Goal: Complete application form

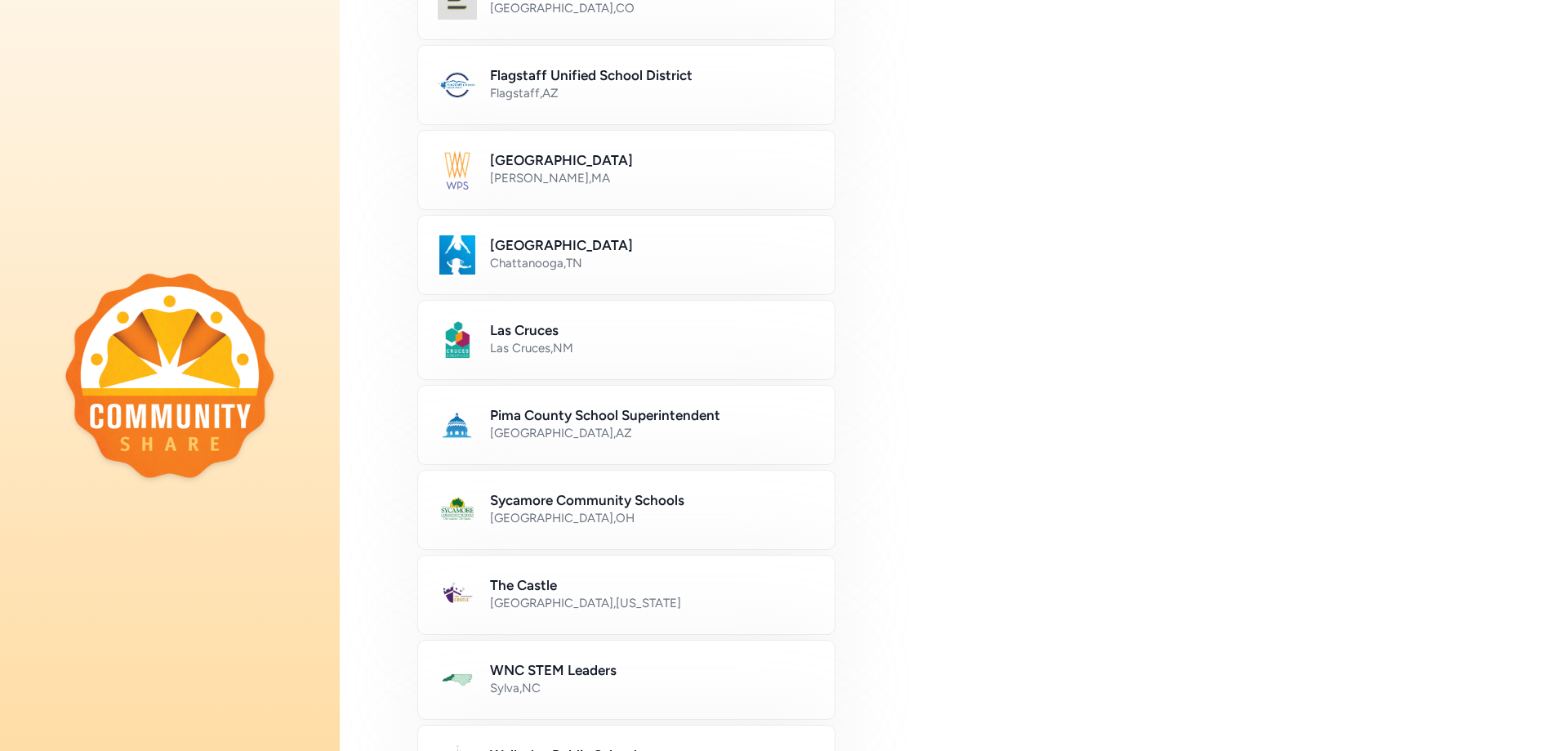
scroll to position [812, 0]
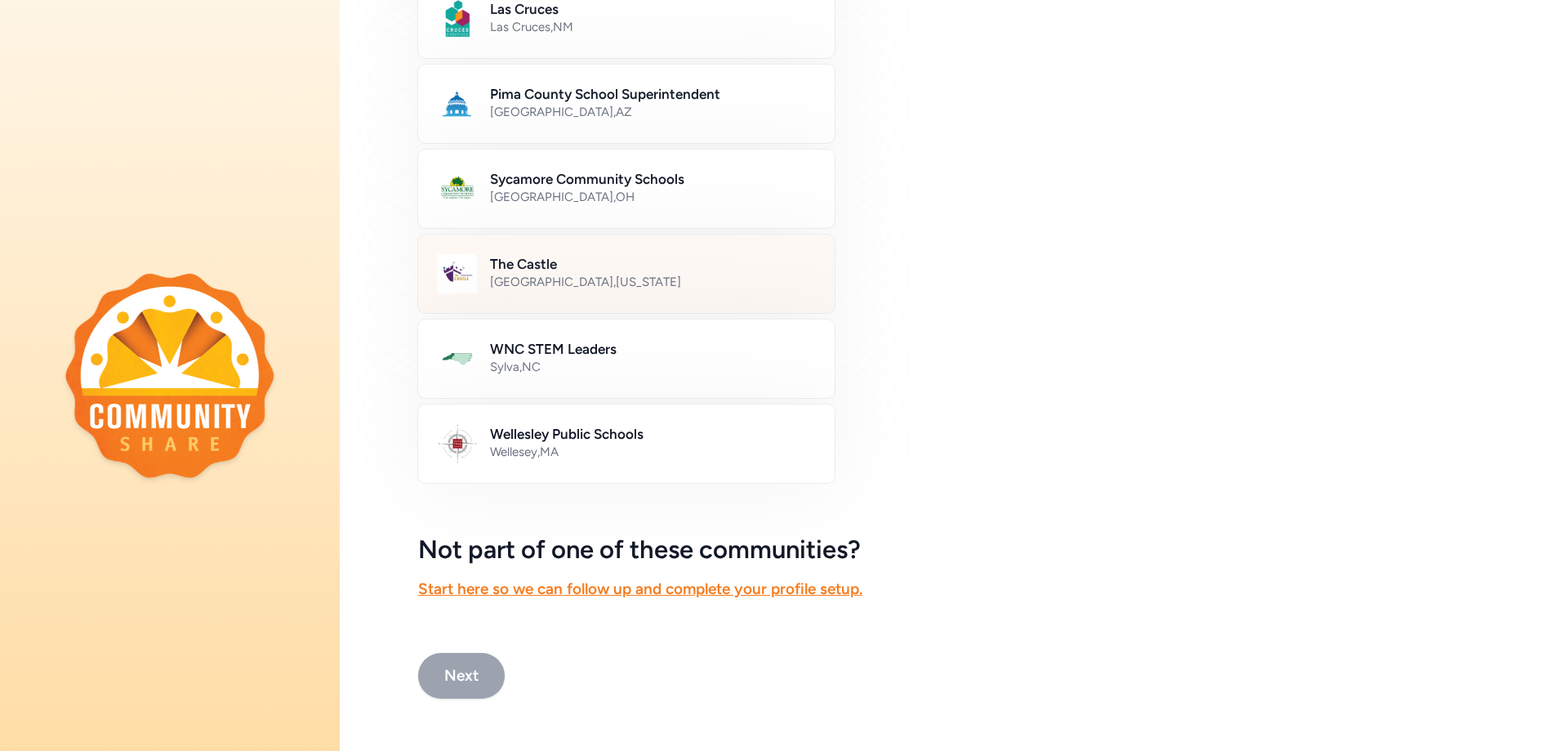
click at [639, 290] on div "Putnam County , Indiana" at bounding box center [652, 282] width 325 height 16
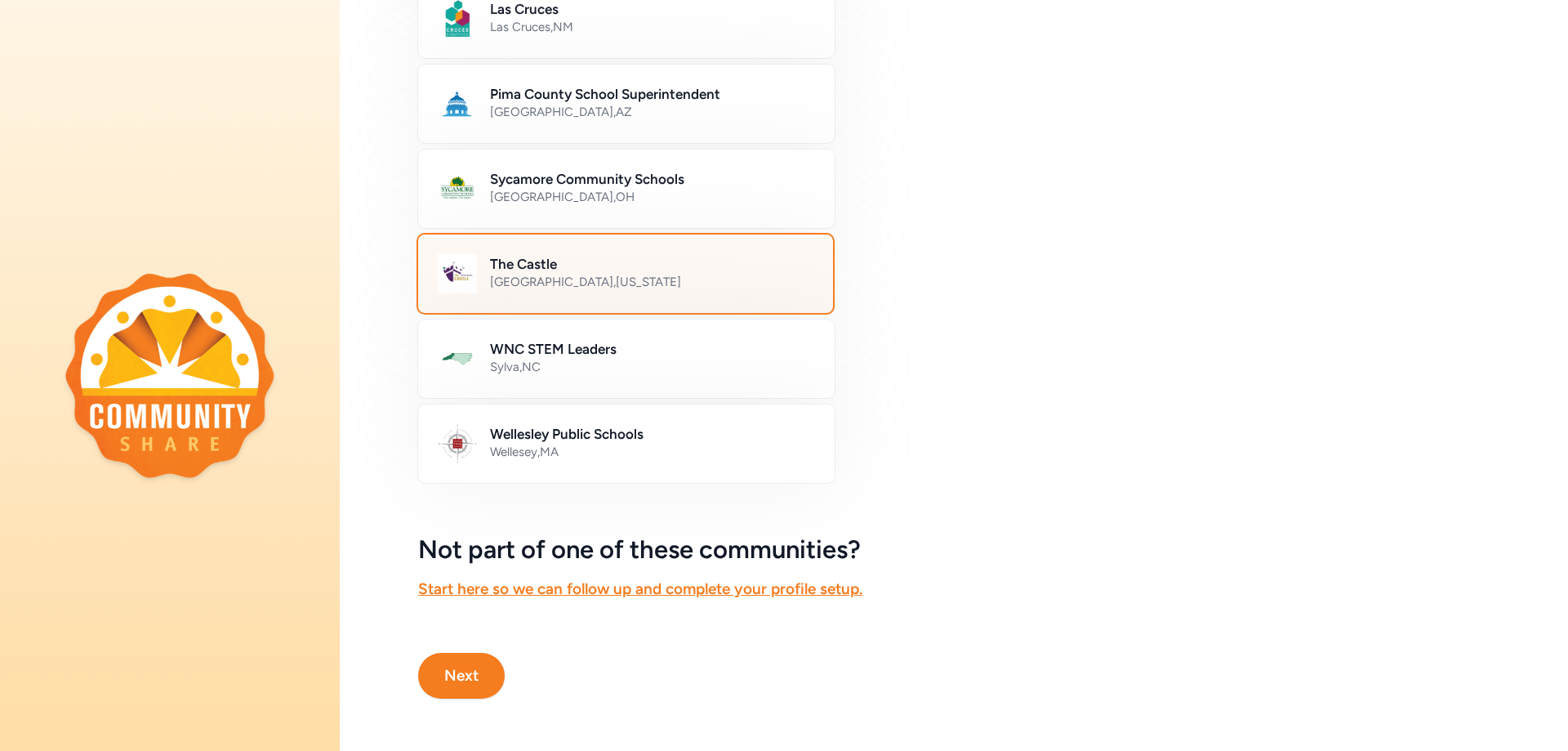
click at [482, 671] on button "Next" at bounding box center [461, 675] width 86 height 45
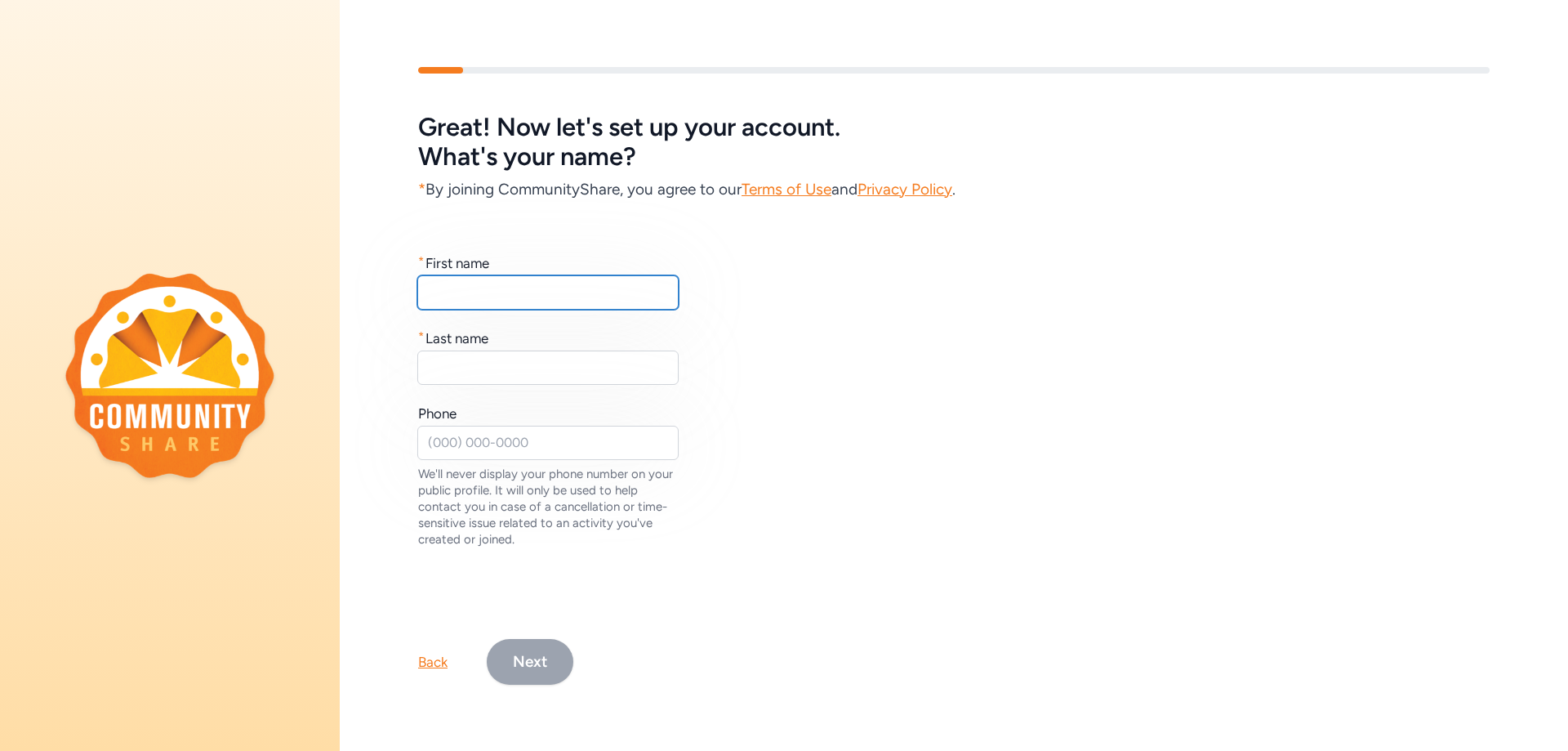
click at [547, 303] on input "text" at bounding box center [548, 292] width 261 height 35
type input "Heather"
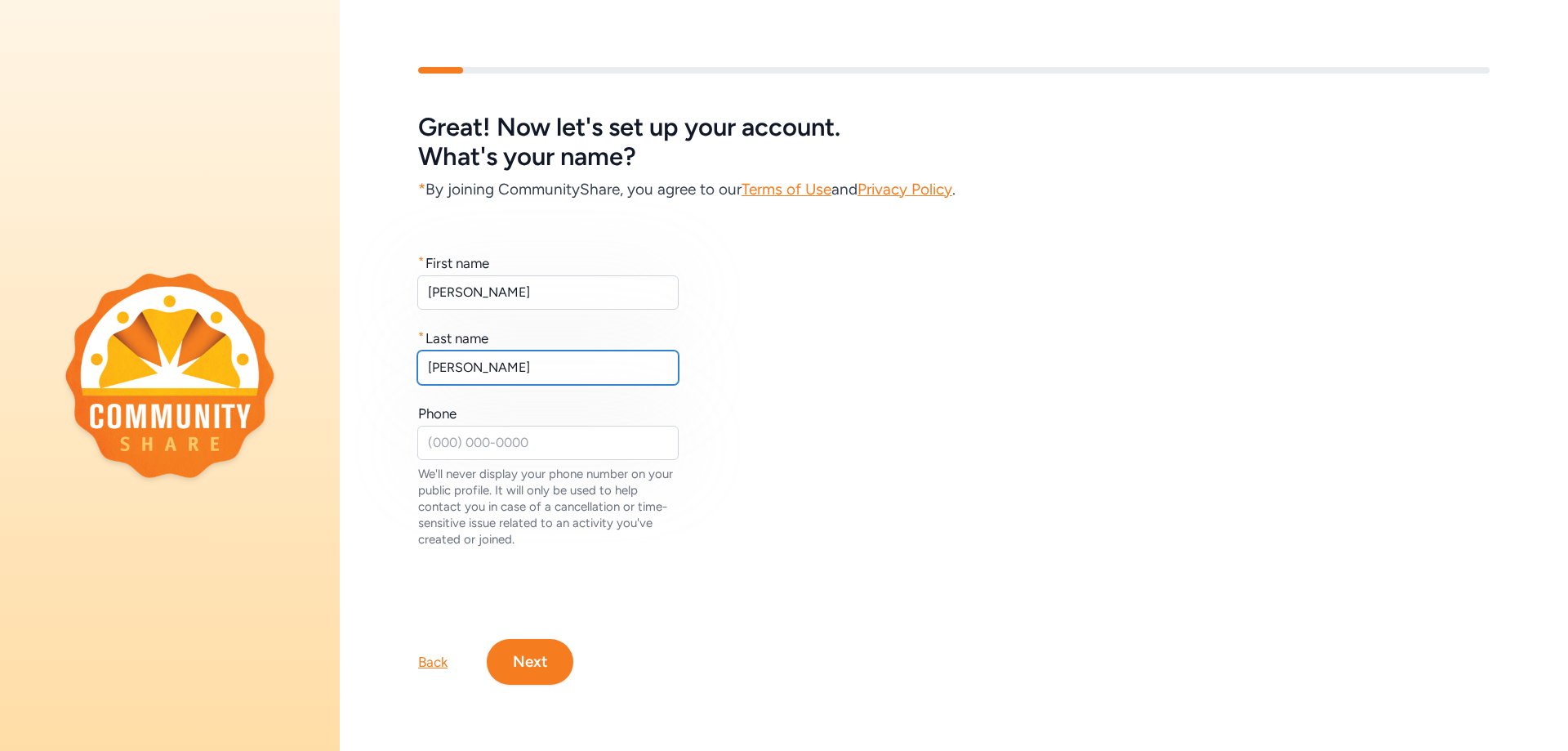
type input "Wright"
click at [534, 673] on button "Next" at bounding box center [530, 661] width 86 height 45
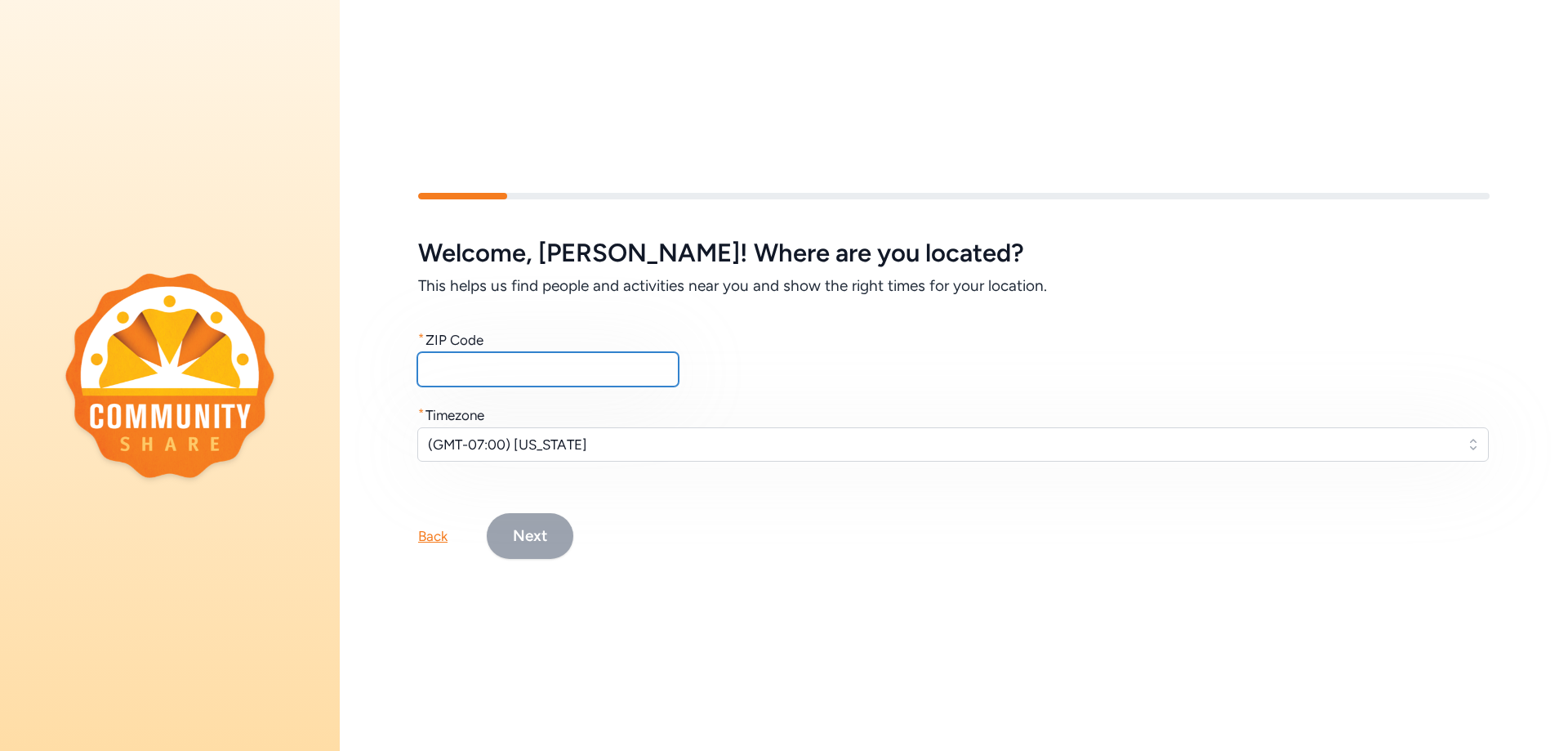
click at [557, 369] on input "text" at bounding box center [548, 369] width 261 height 35
type input "46135"
click at [648, 431] on button "(GMT-07:00) Arizona" at bounding box center [953, 445] width 1071 height 35
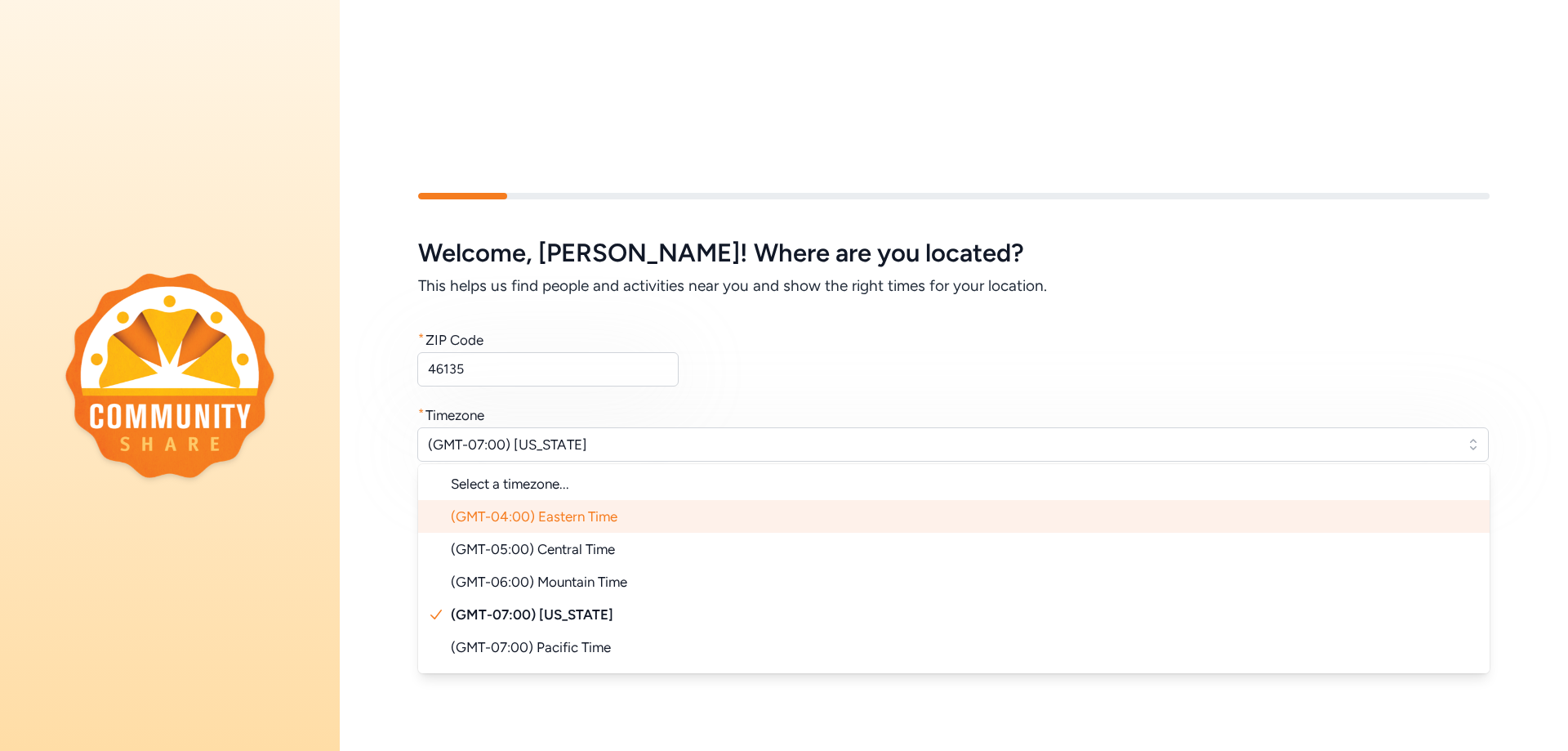
click at [656, 512] on li "(GMT-04:00) Eastern Time" at bounding box center [954, 516] width 1071 height 33
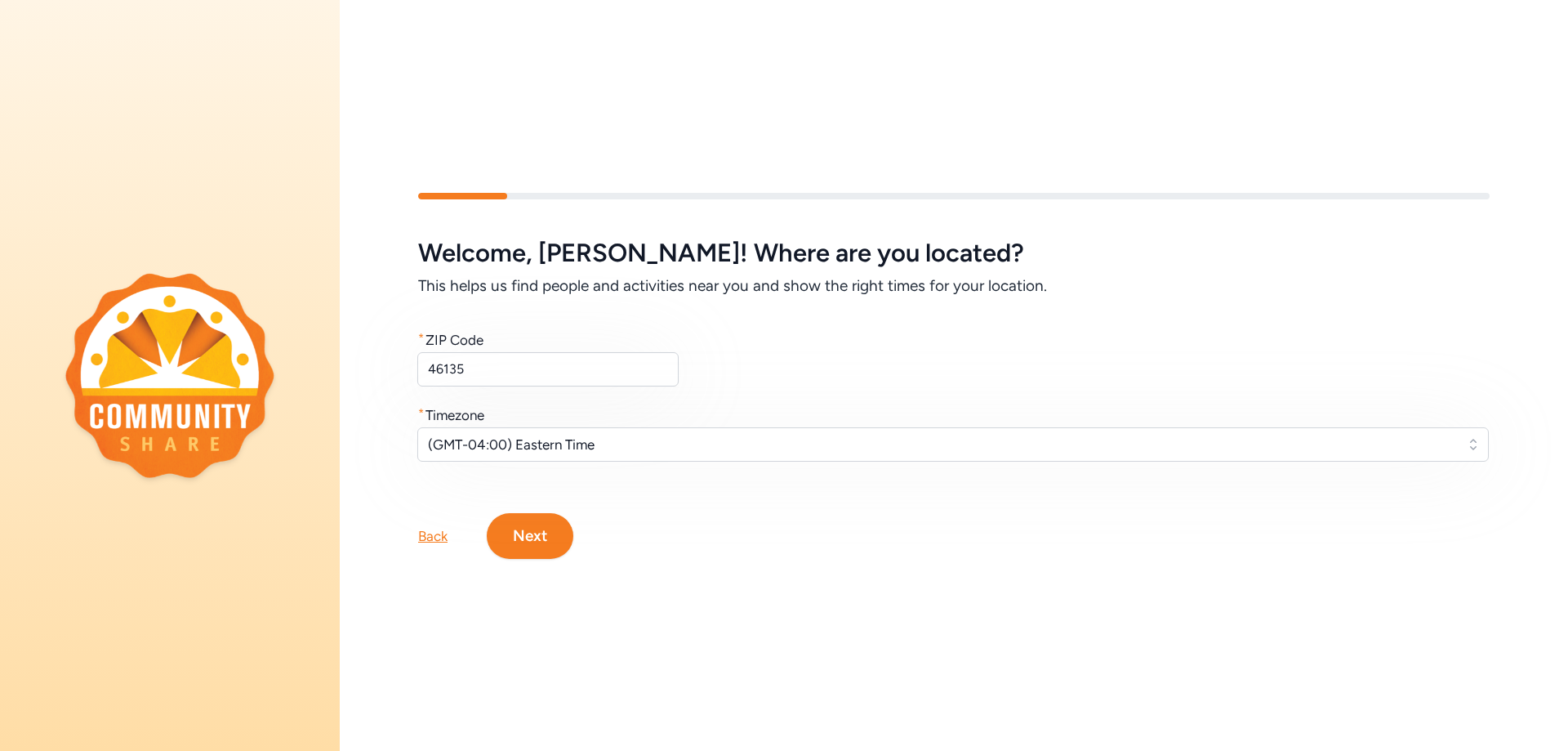
click at [557, 537] on button "Next" at bounding box center [530, 535] width 86 height 45
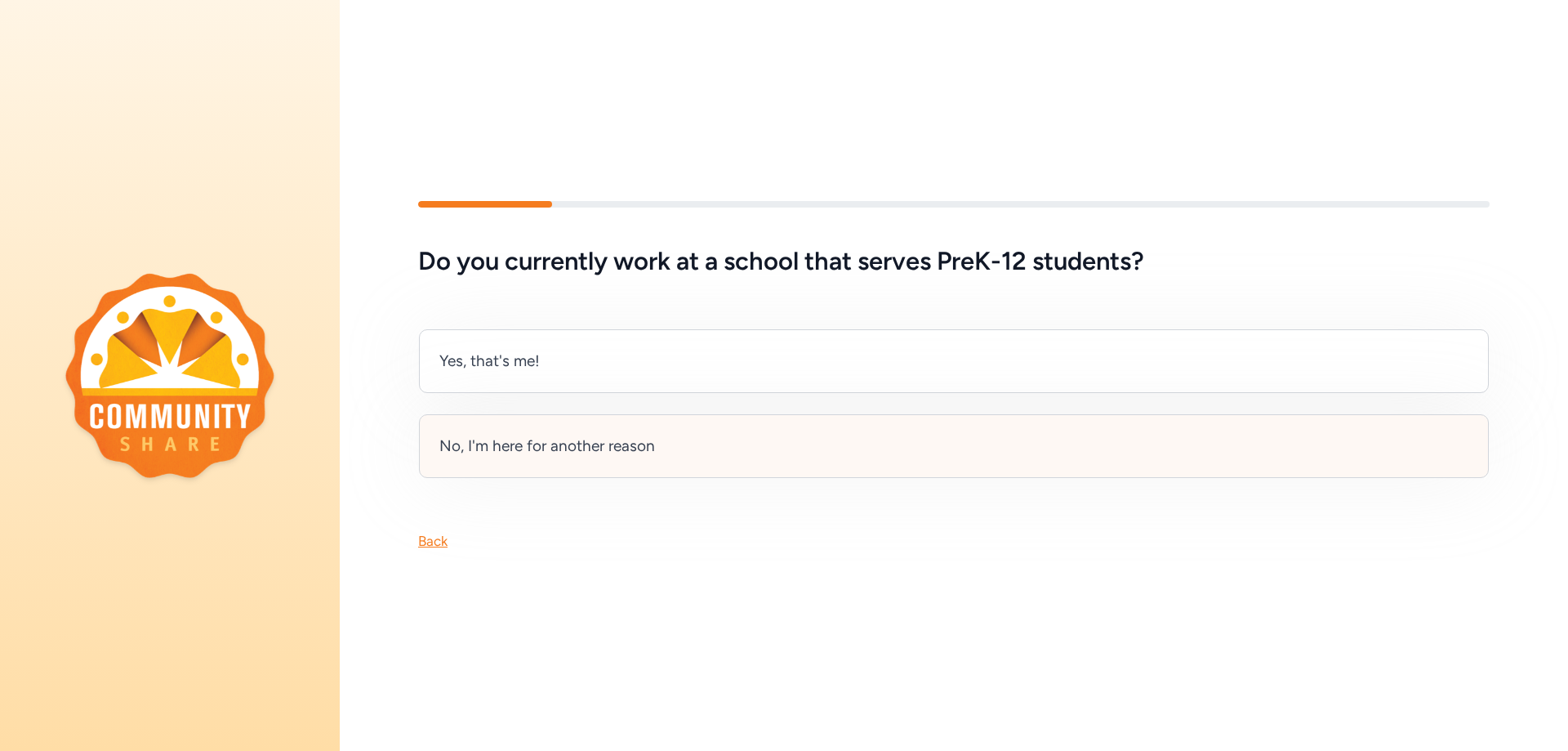
click at [580, 455] on div "No, I'm here for another reason" at bounding box center [547, 446] width 215 height 23
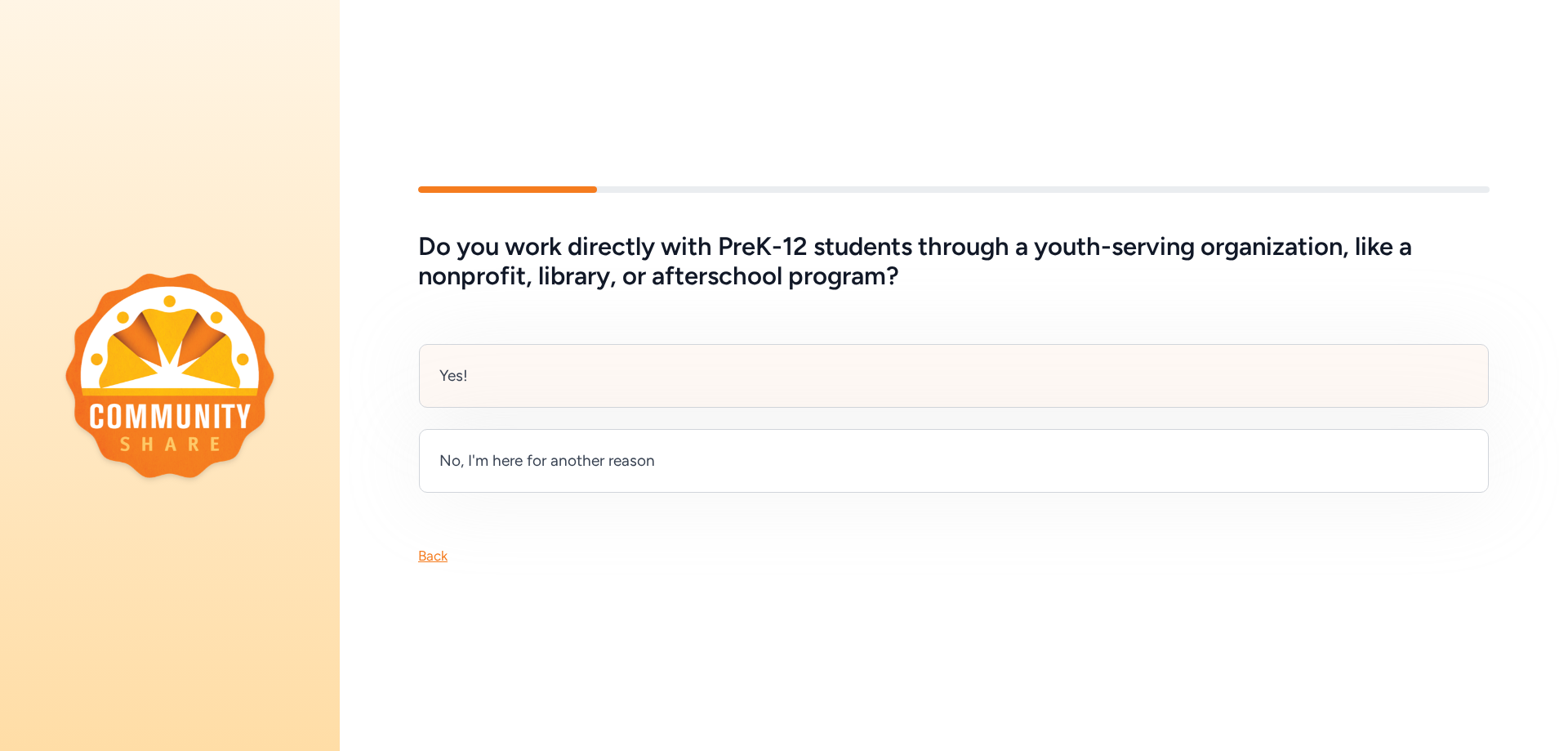
click at [523, 362] on div "Yes!" at bounding box center [953, 376] width 1069 height 64
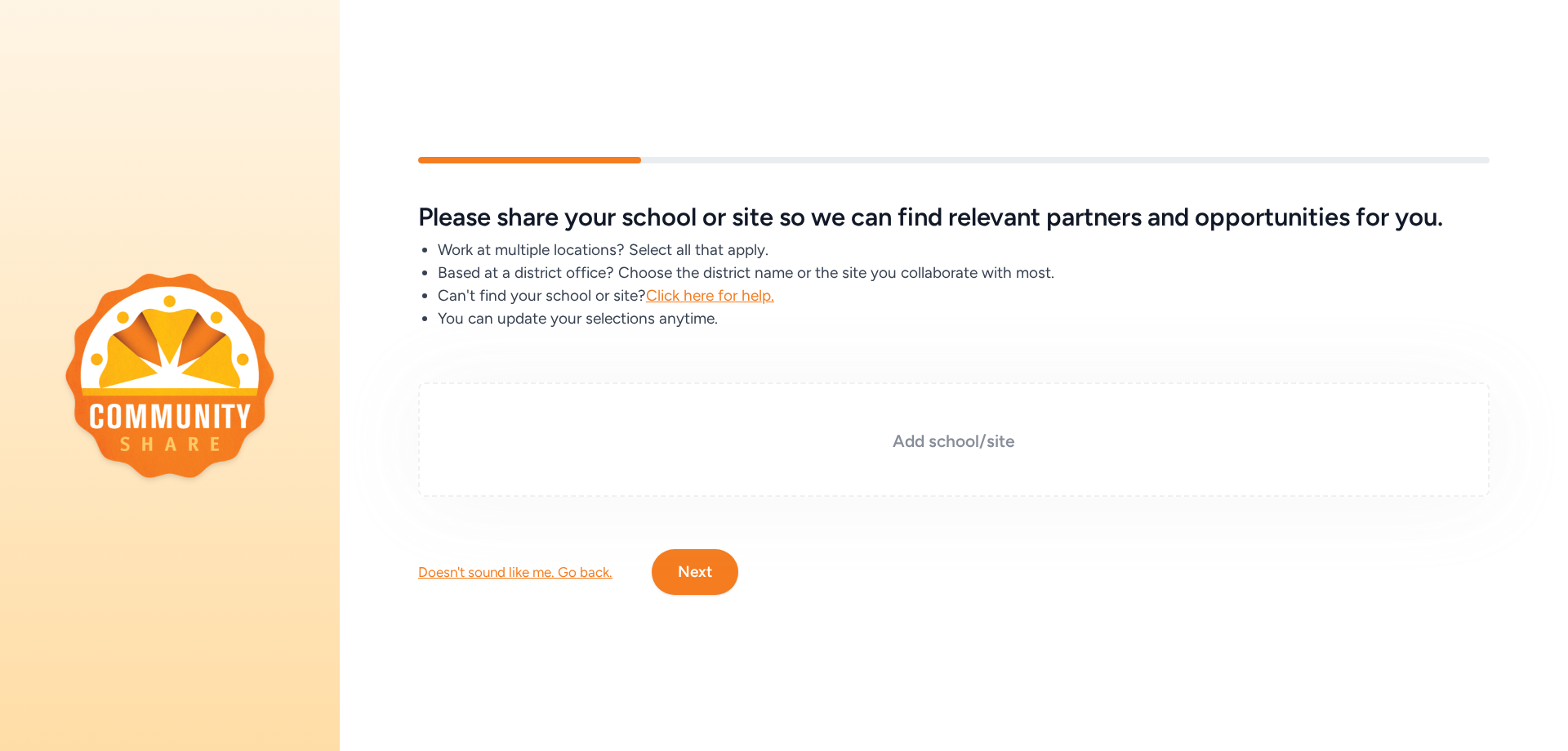
click at [575, 421] on div "Add school/site" at bounding box center [954, 439] width 1071 height 114
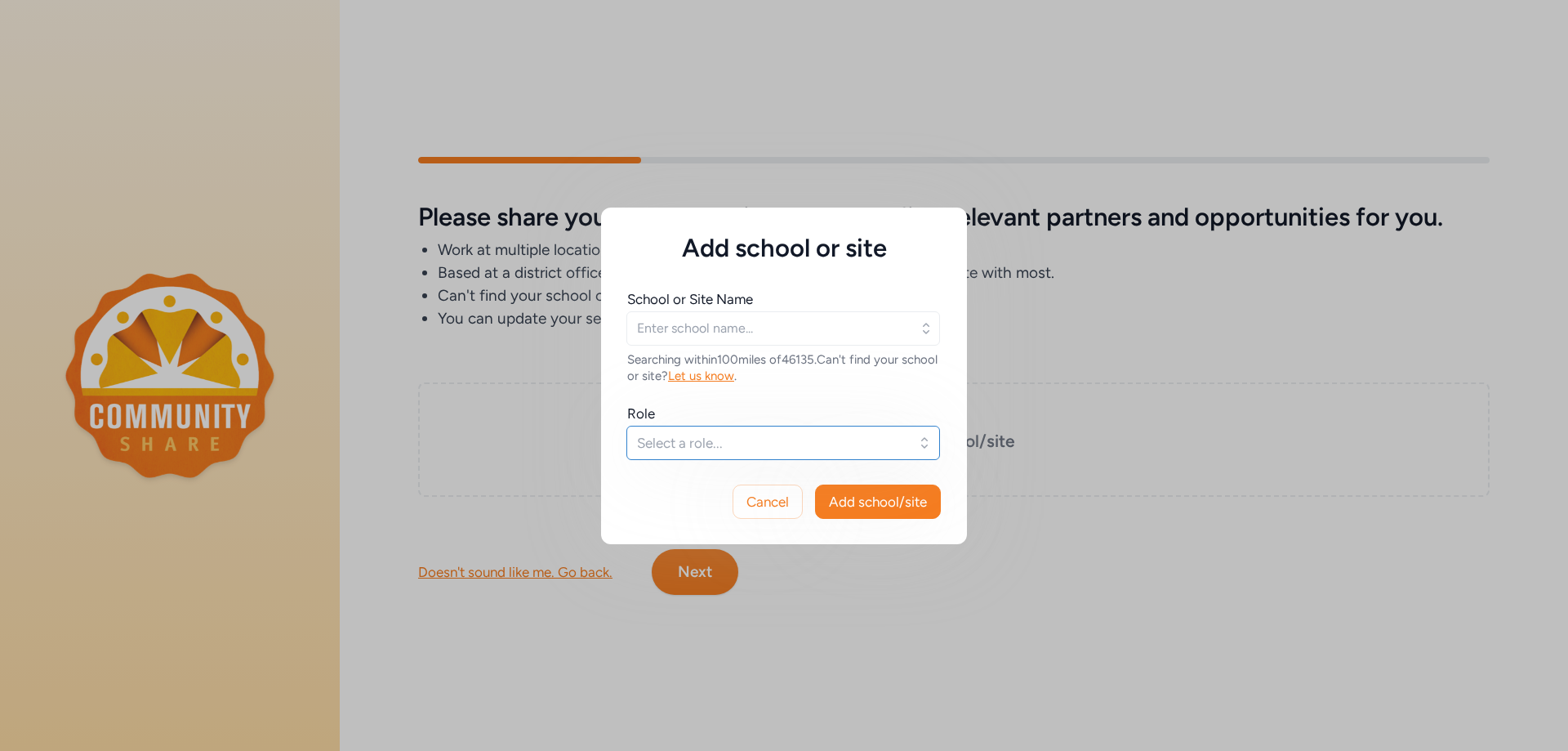
click at [760, 446] on span "Select a role..." at bounding box center [771, 443] width 270 height 20
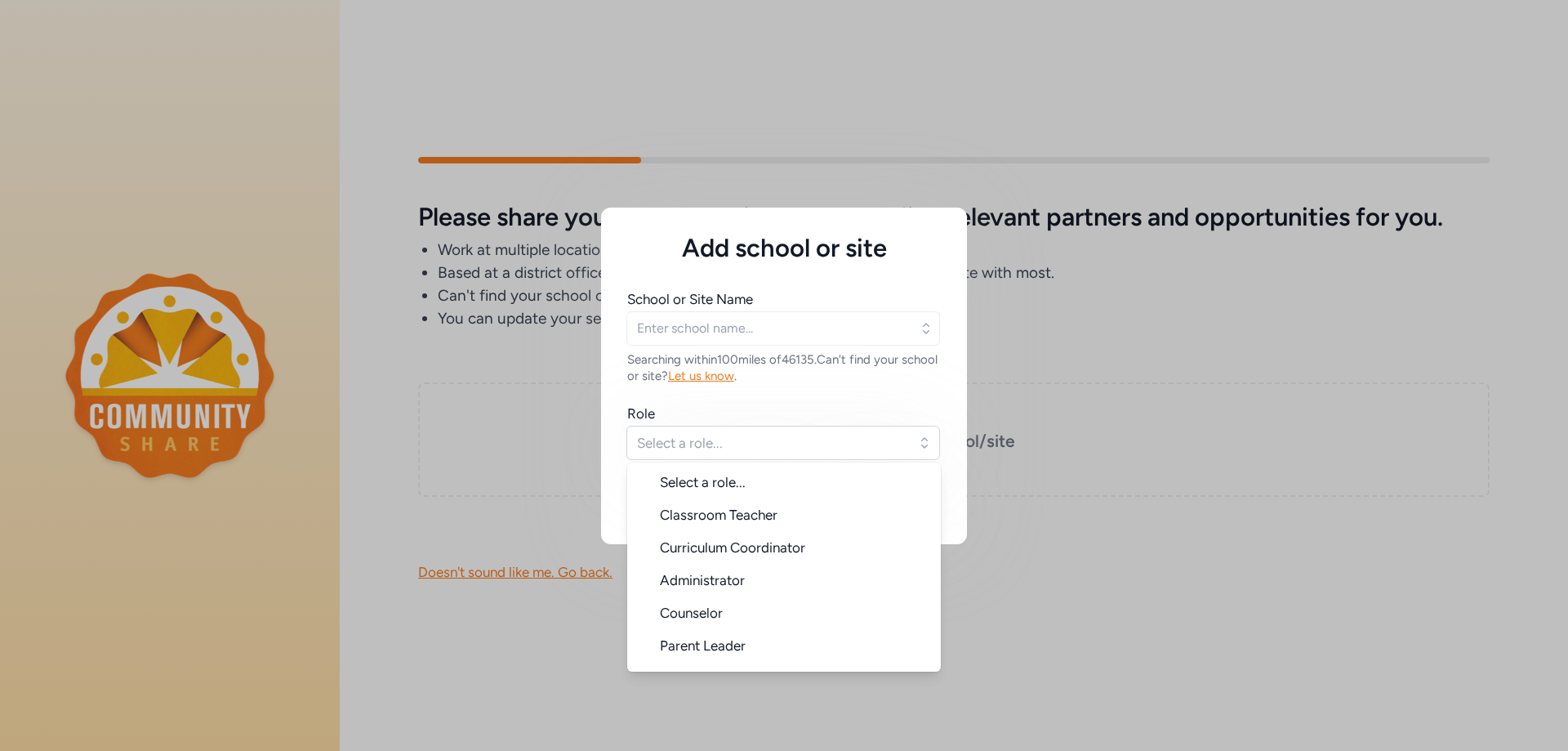
click at [459, 383] on div "Add school or site School or Site Name Searching within 100 miles of 46135 . Ca…" at bounding box center [784, 375] width 1568 height 751
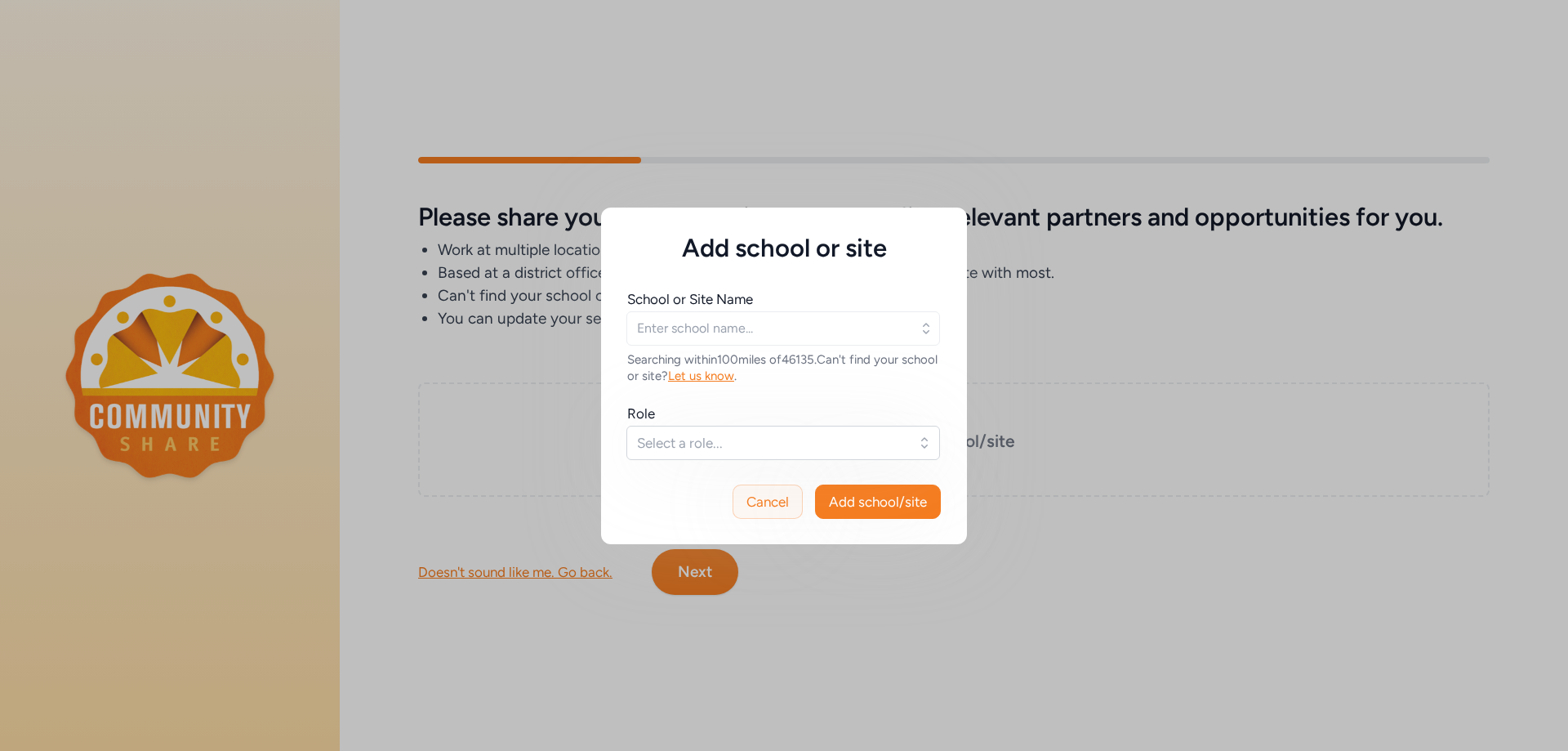
click at [796, 505] on button "Cancel" at bounding box center [768, 502] width 70 height 35
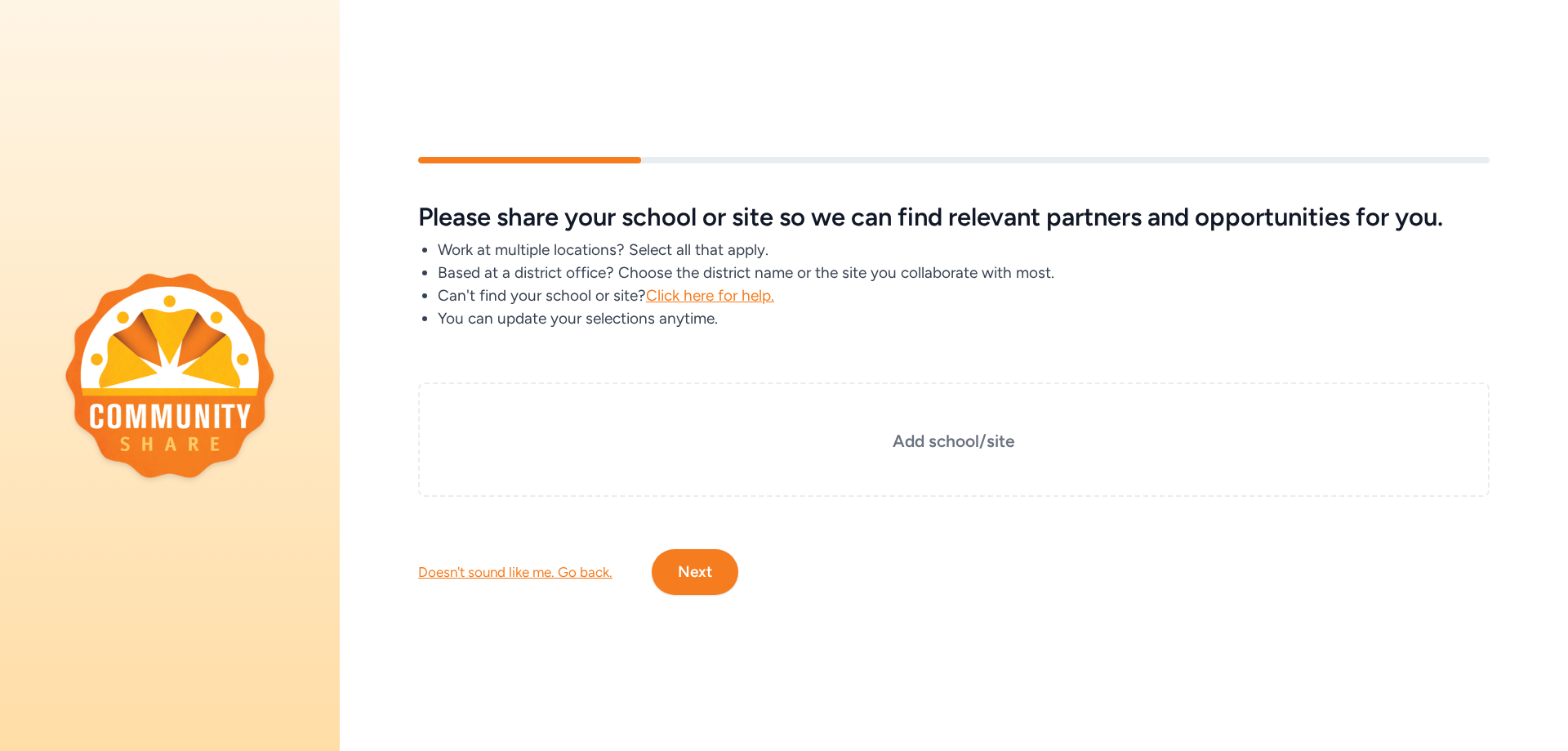
click at [482, 576] on div "Doesn't sound like me. Go back." at bounding box center [516, 572] width 194 height 20
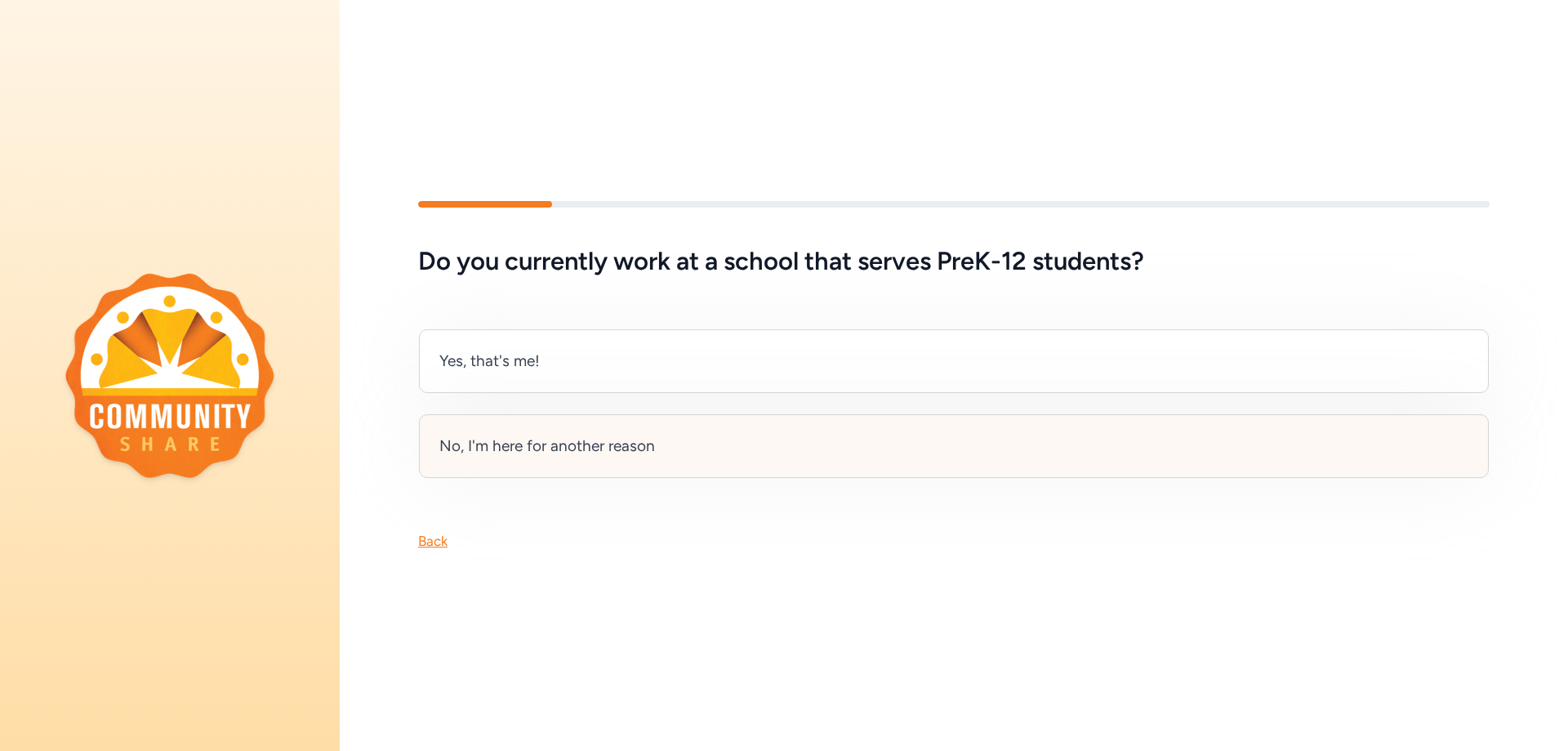
click at [542, 456] on div "No, I'm here for another reason" at bounding box center [547, 446] width 215 height 23
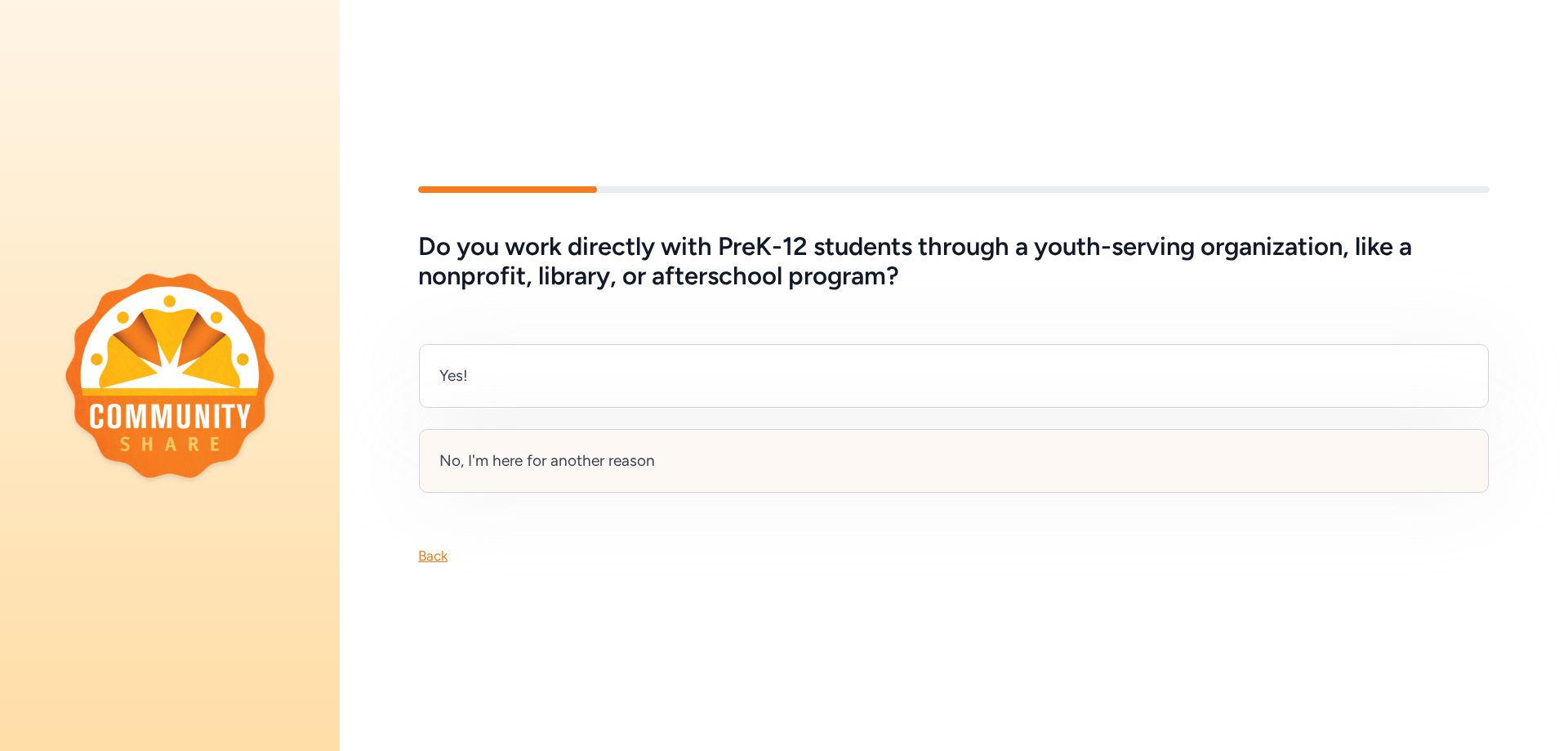
click at [557, 471] on div "No, I'm here for another reason" at bounding box center [547, 461] width 215 height 23
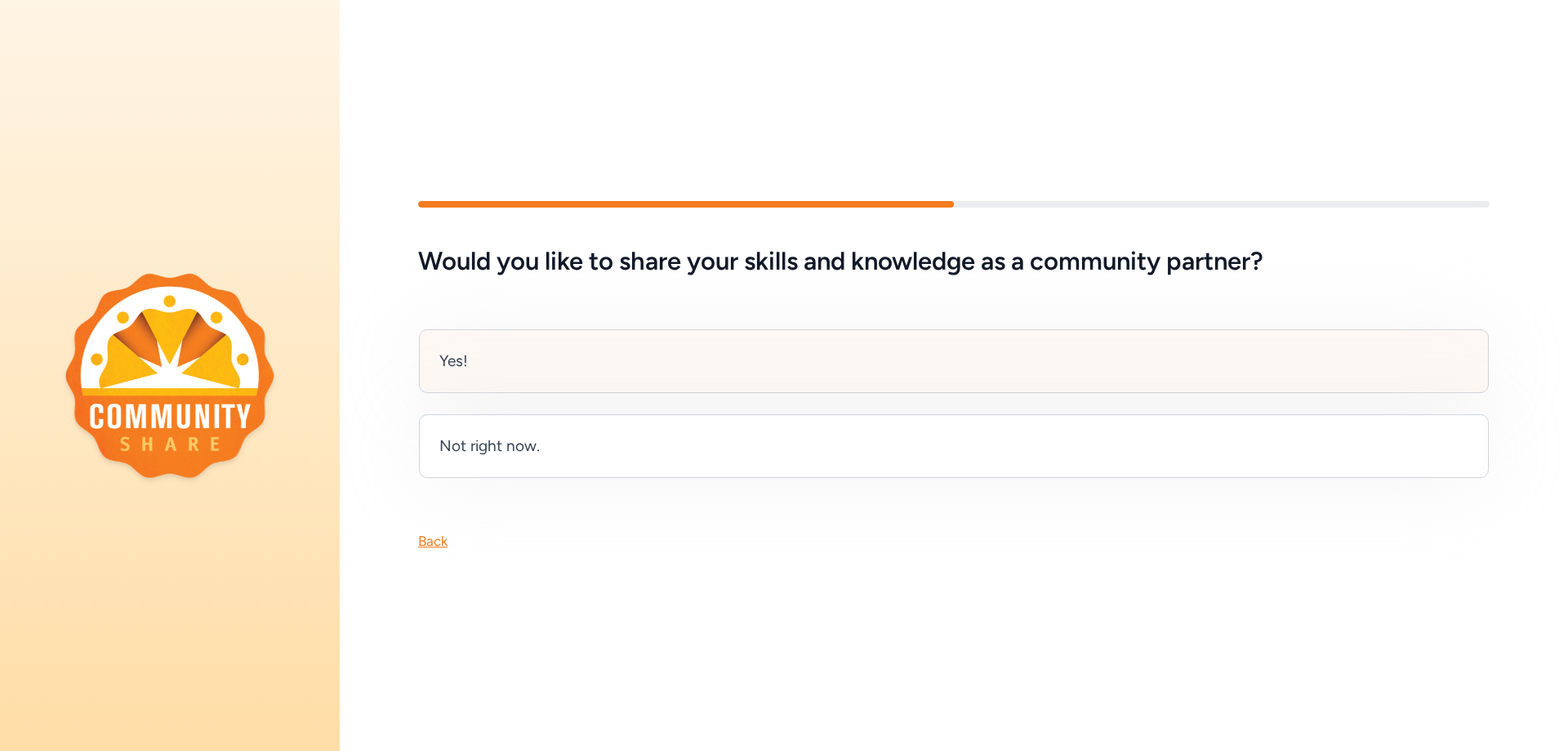
click at [581, 366] on div "Yes!" at bounding box center [953, 362] width 1069 height 64
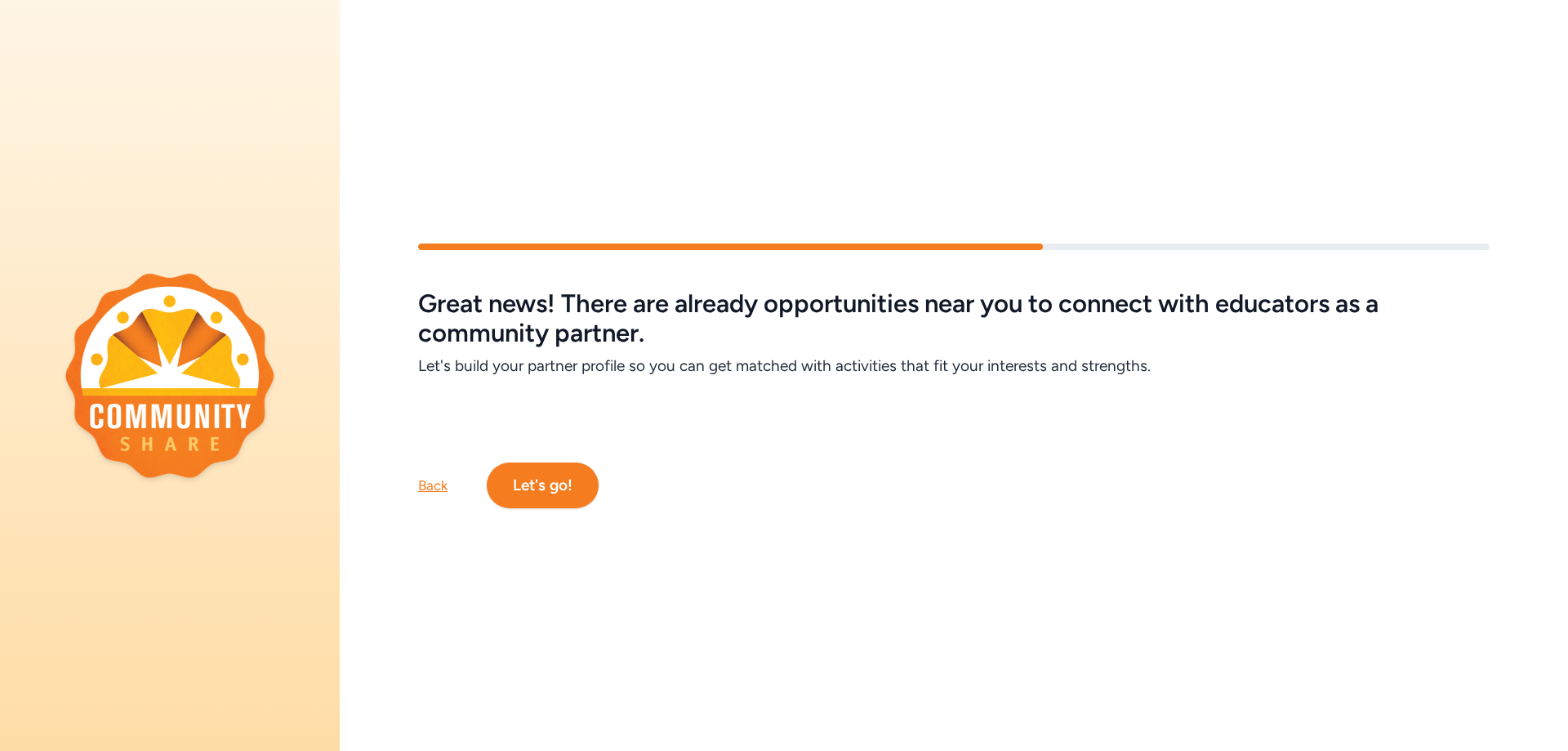
click at [584, 502] on button "Let's go!" at bounding box center [543, 485] width 112 height 45
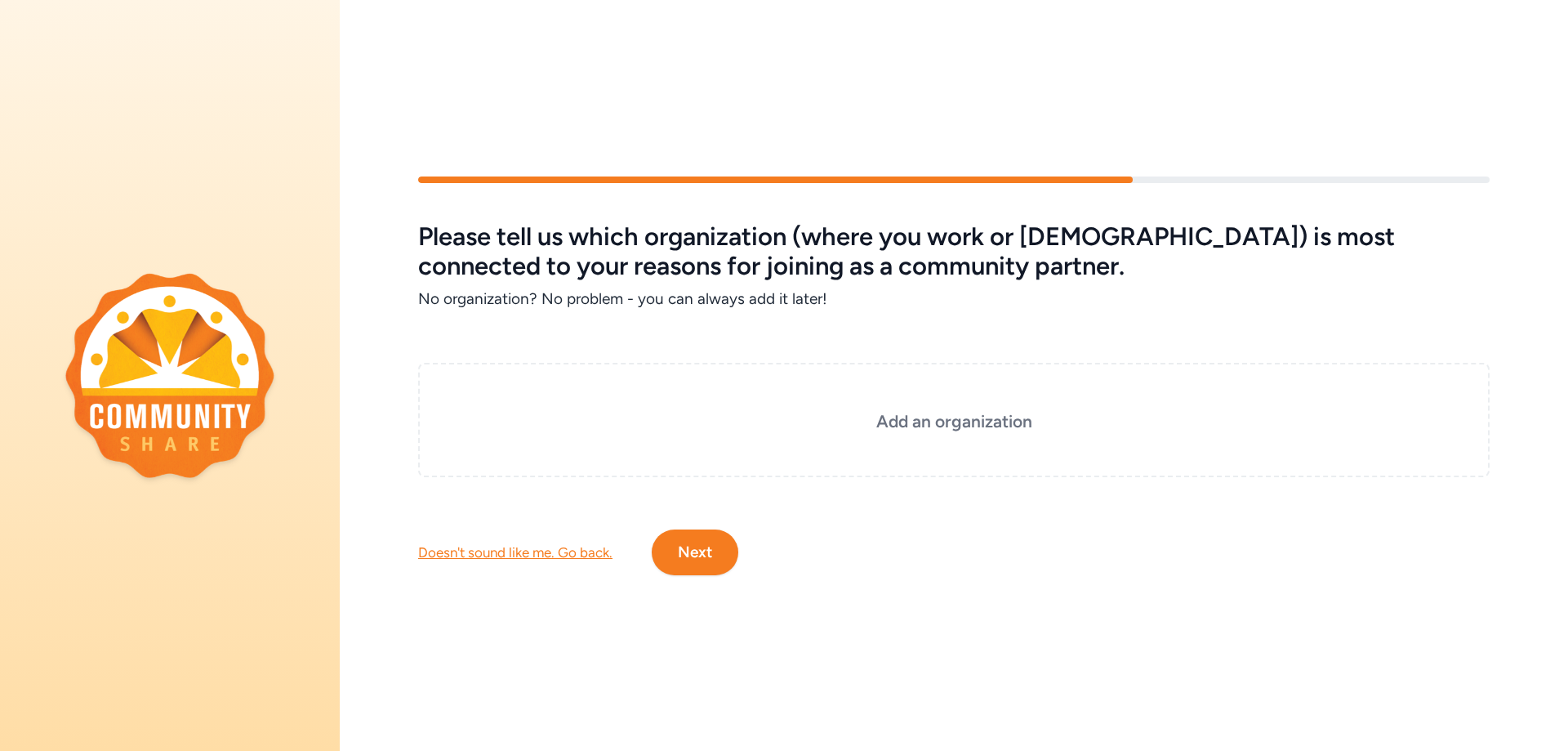
click at [527, 553] on div "Doesn't sound like me. Go back." at bounding box center [516, 552] width 194 height 20
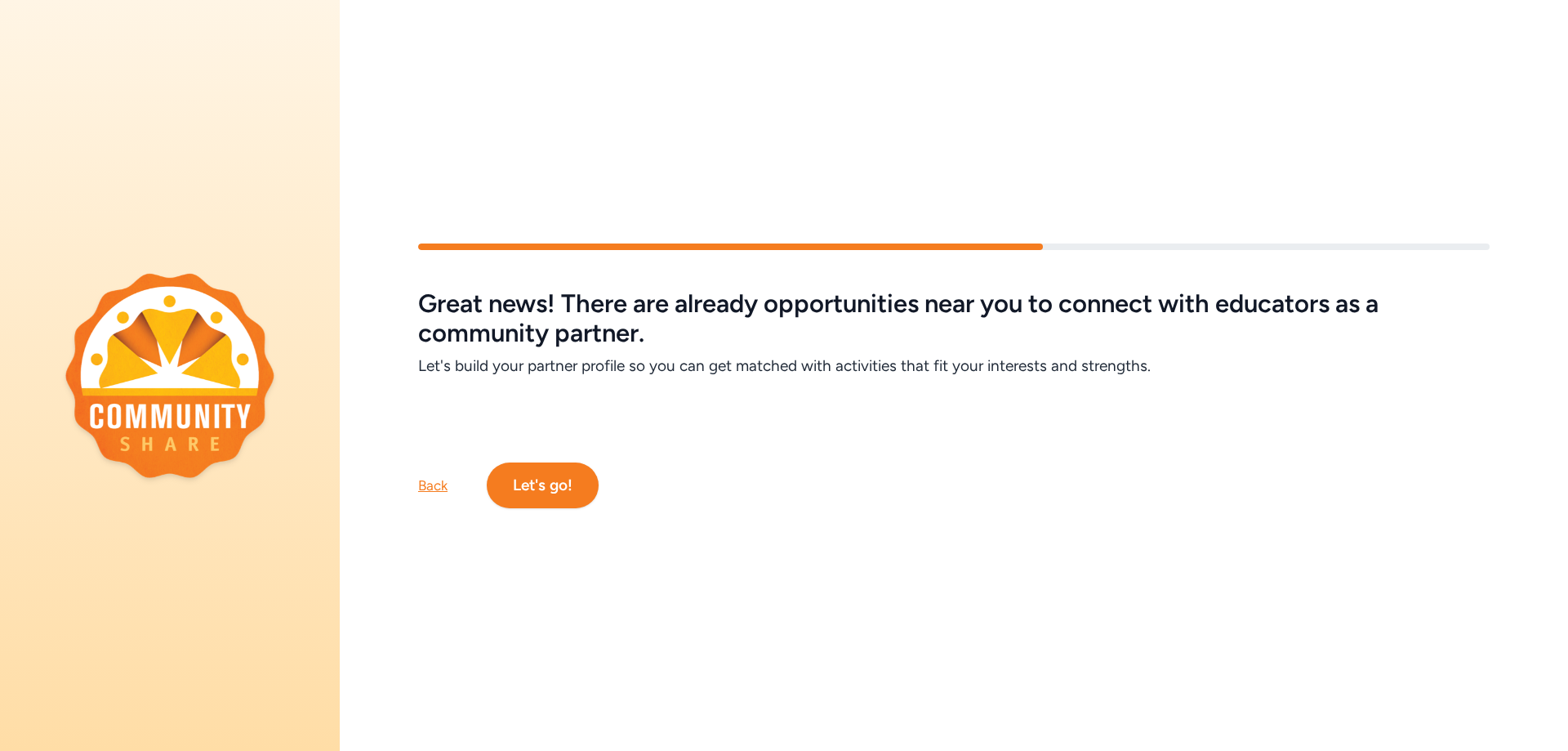
click at [557, 485] on button "Let's go!" at bounding box center [543, 485] width 112 height 45
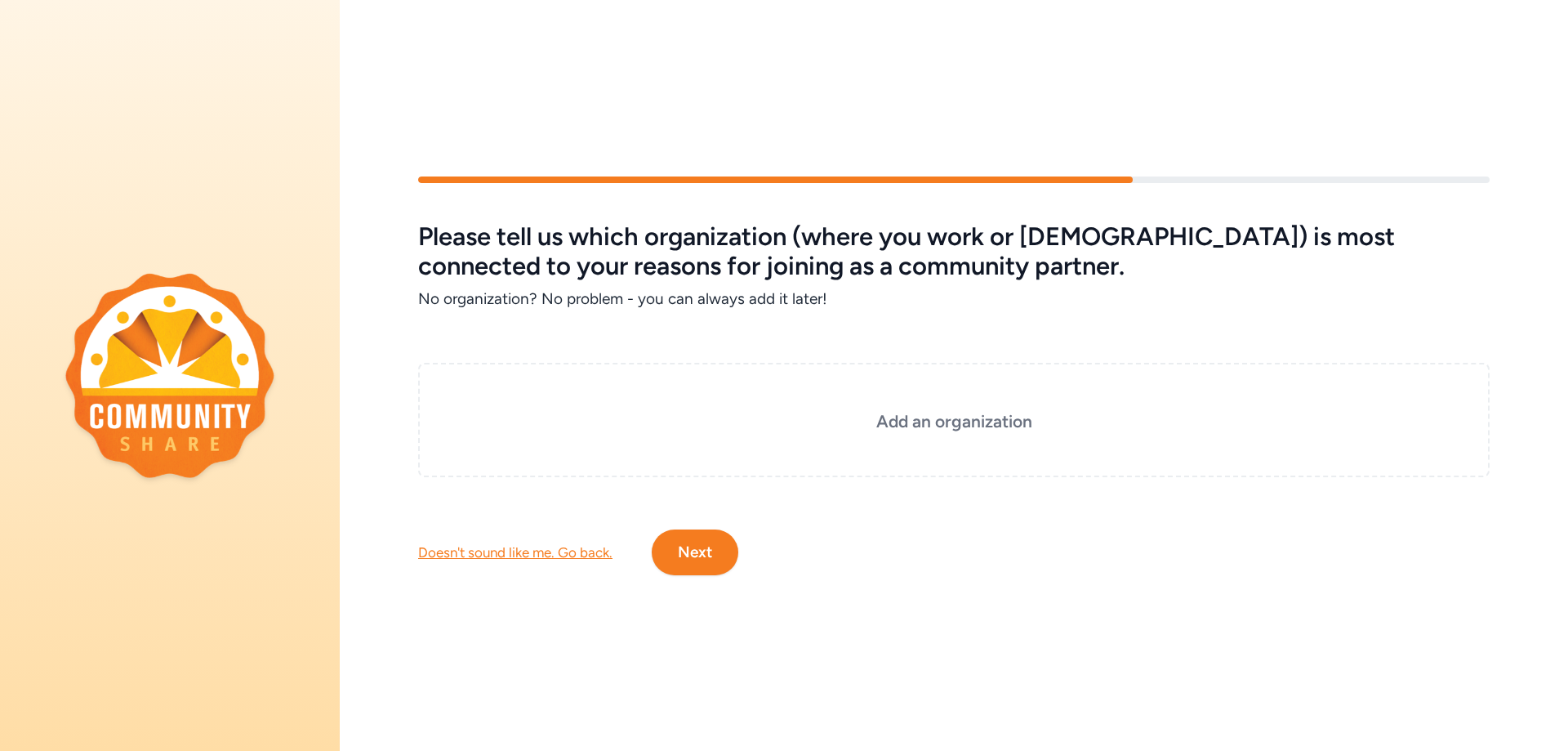
click at [709, 553] on button "Next" at bounding box center [695, 551] width 86 height 45
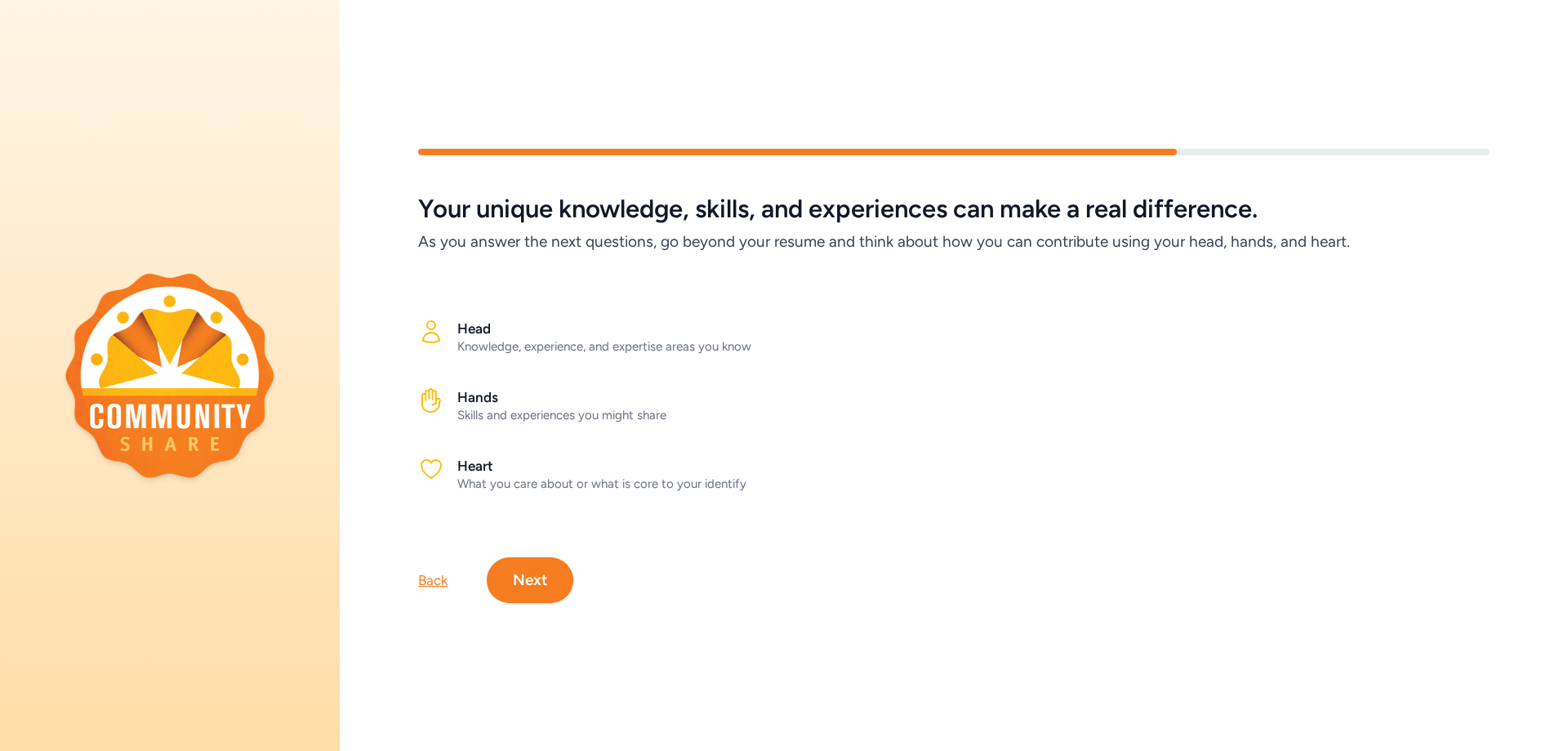
click at [544, 584] on button "Next" at bounding box center [530, 579] width 86 height 45
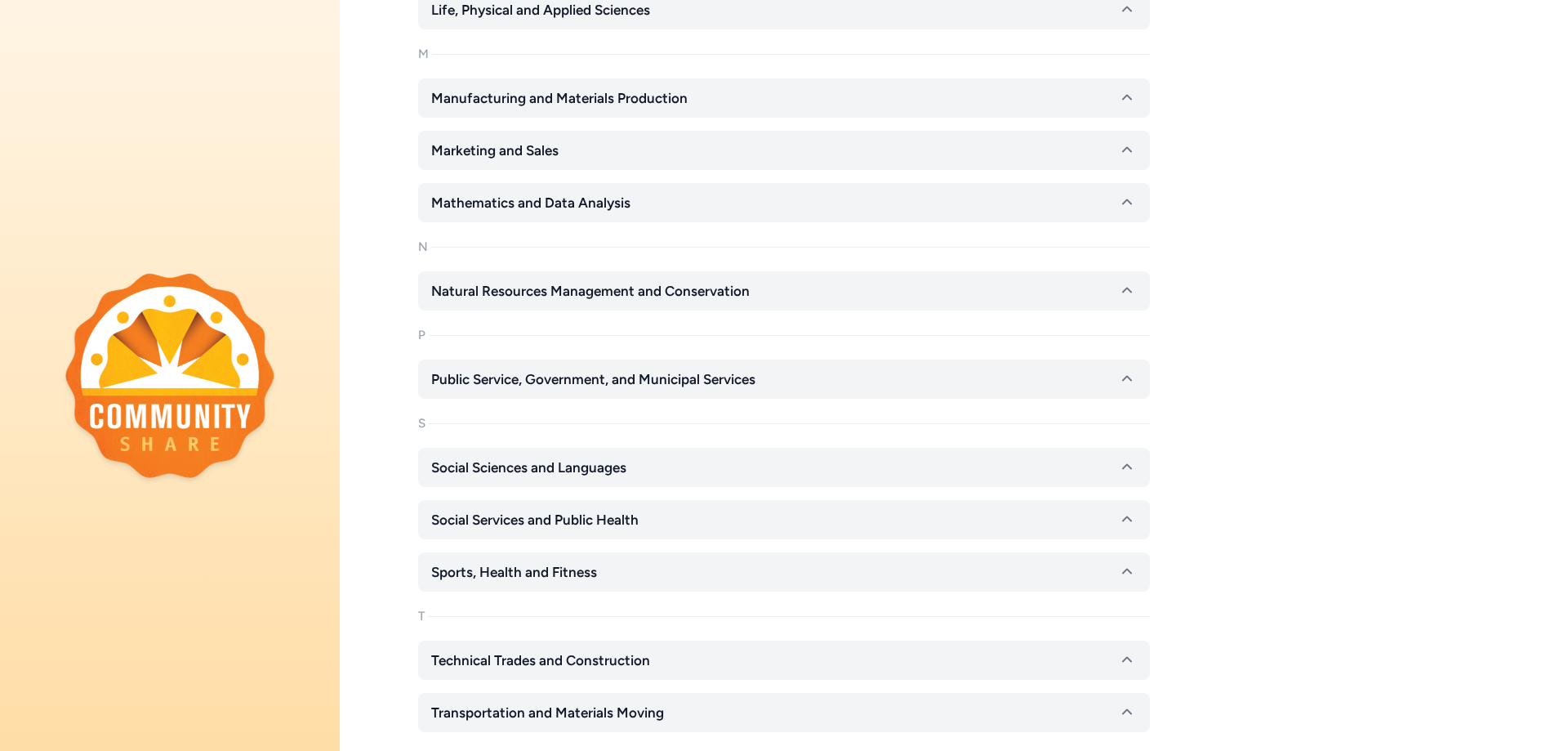
scroll to position [1275, 0]
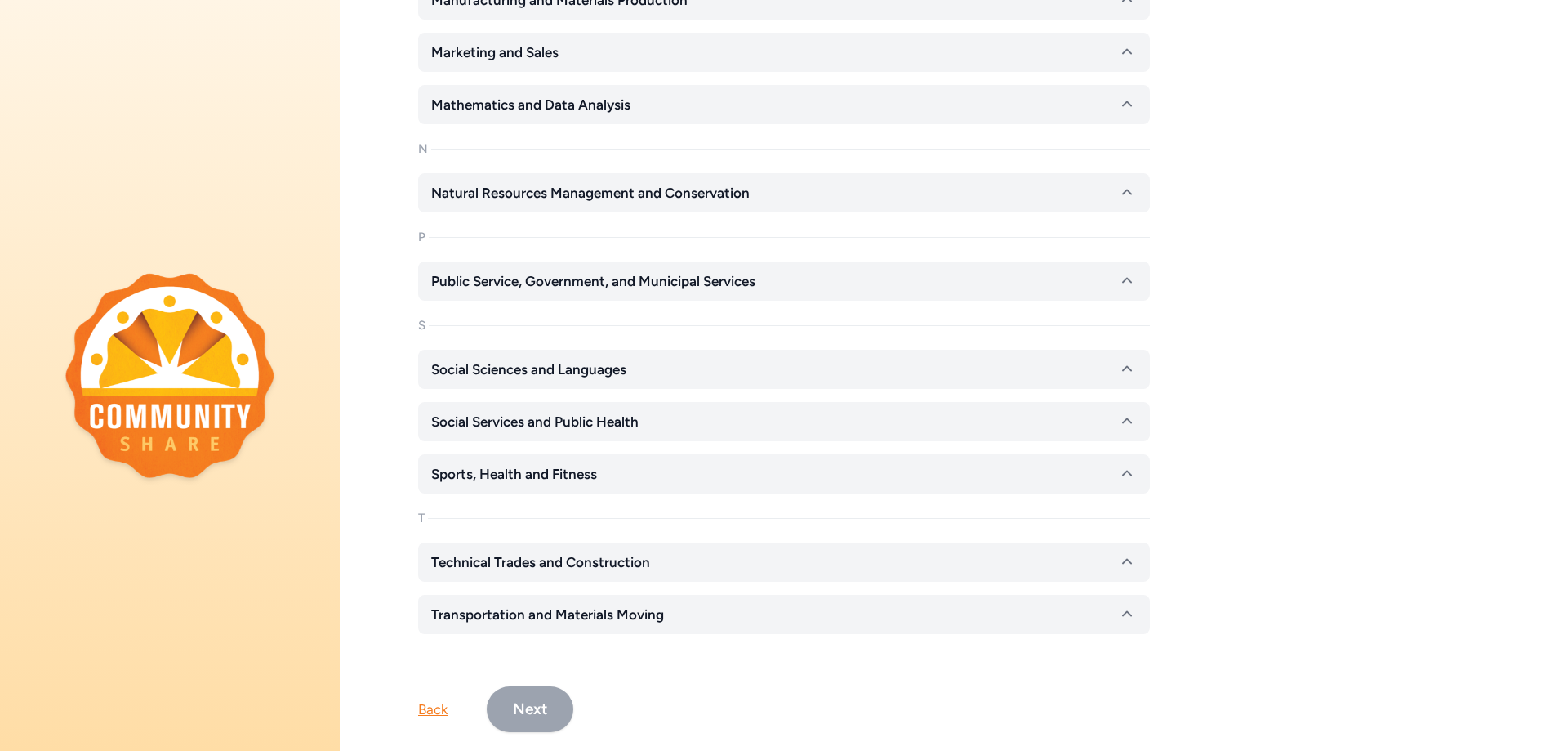
click at [436, 702] on div "Back" at bounding box center [433, 709] width 29 height 20
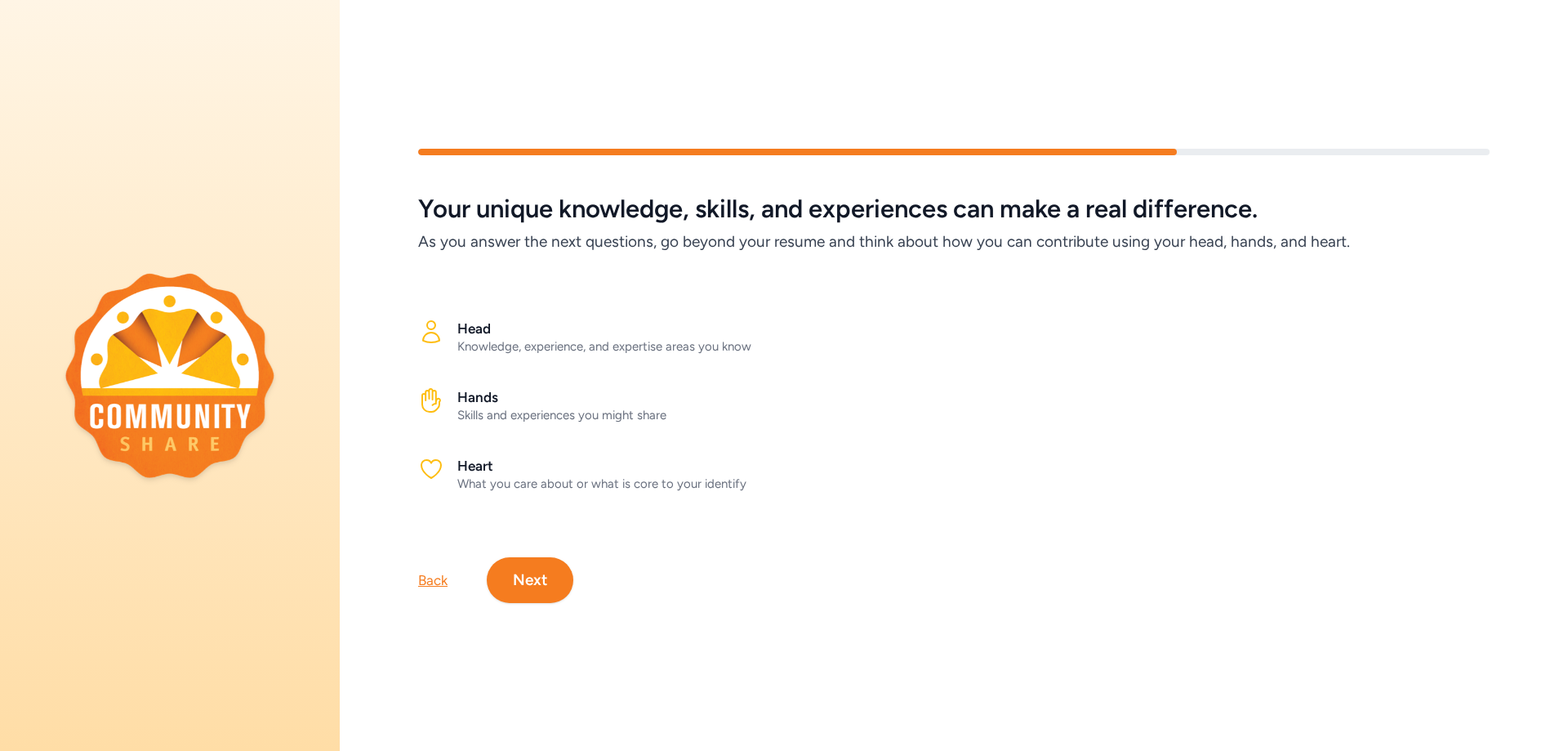
click at [434, 591] on div "Back Next" at bounding box center [953, 554] width 1228 height 98
click at [434, 581] on div "Back" at bounding box center [433, 580] width 29 height 20
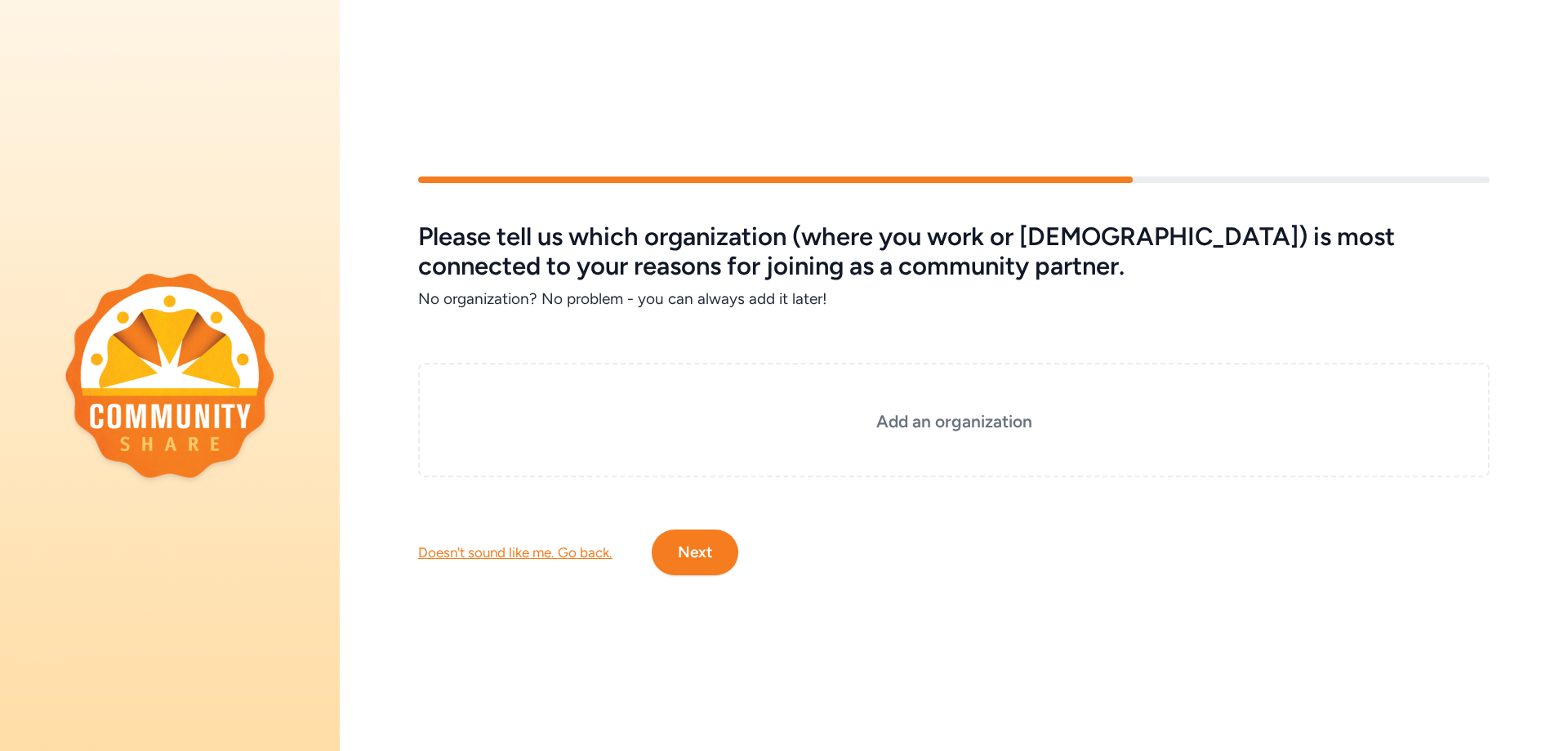
click at [447, 551] on div "Doesn't sound like me. Go back." at bounding box center [516, 552] width 194 height 20
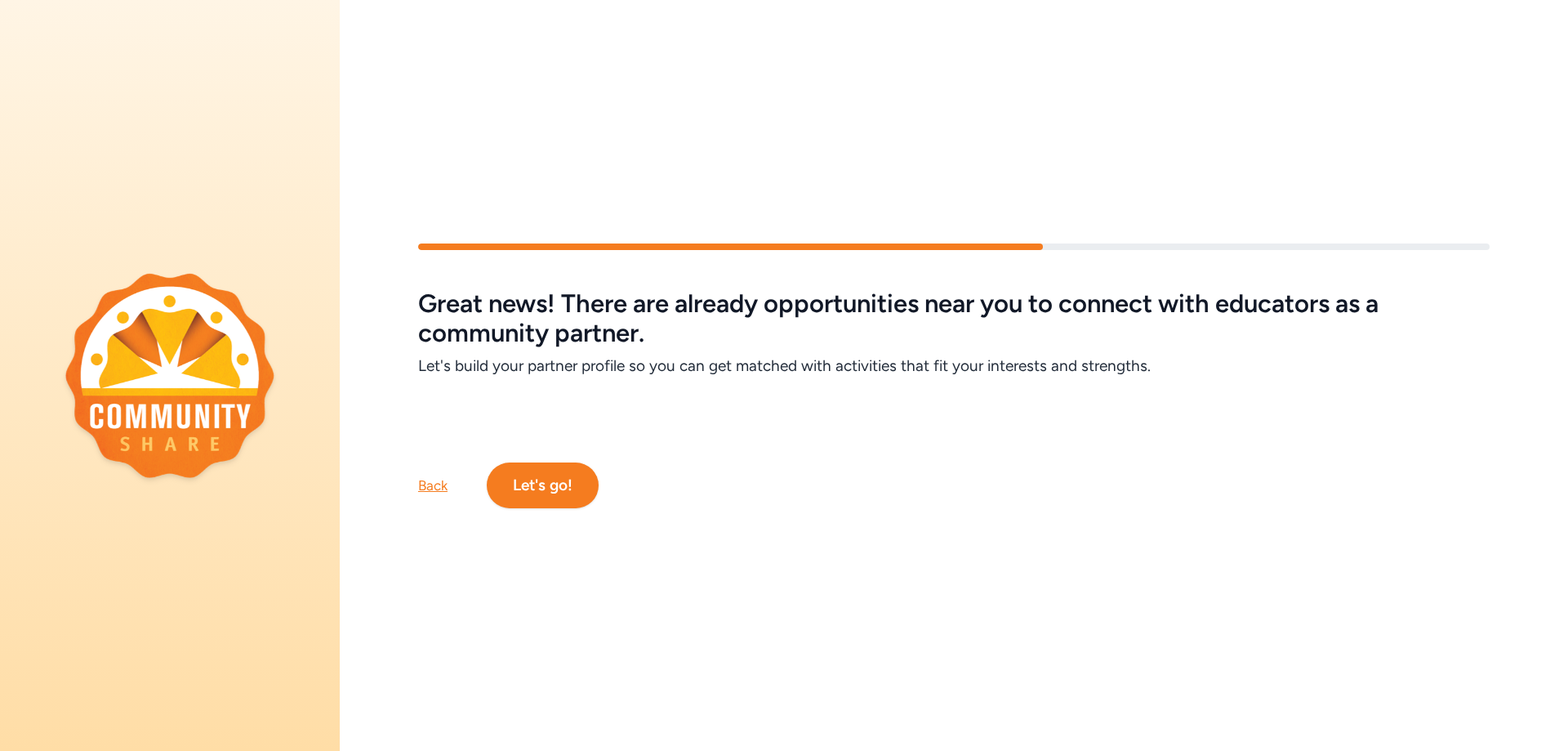
click at [428, 487] on div "Back" at bounding box center [433, 486] width 29 height 20
